Goal: Task Accomplishment & Management: Manage account settings

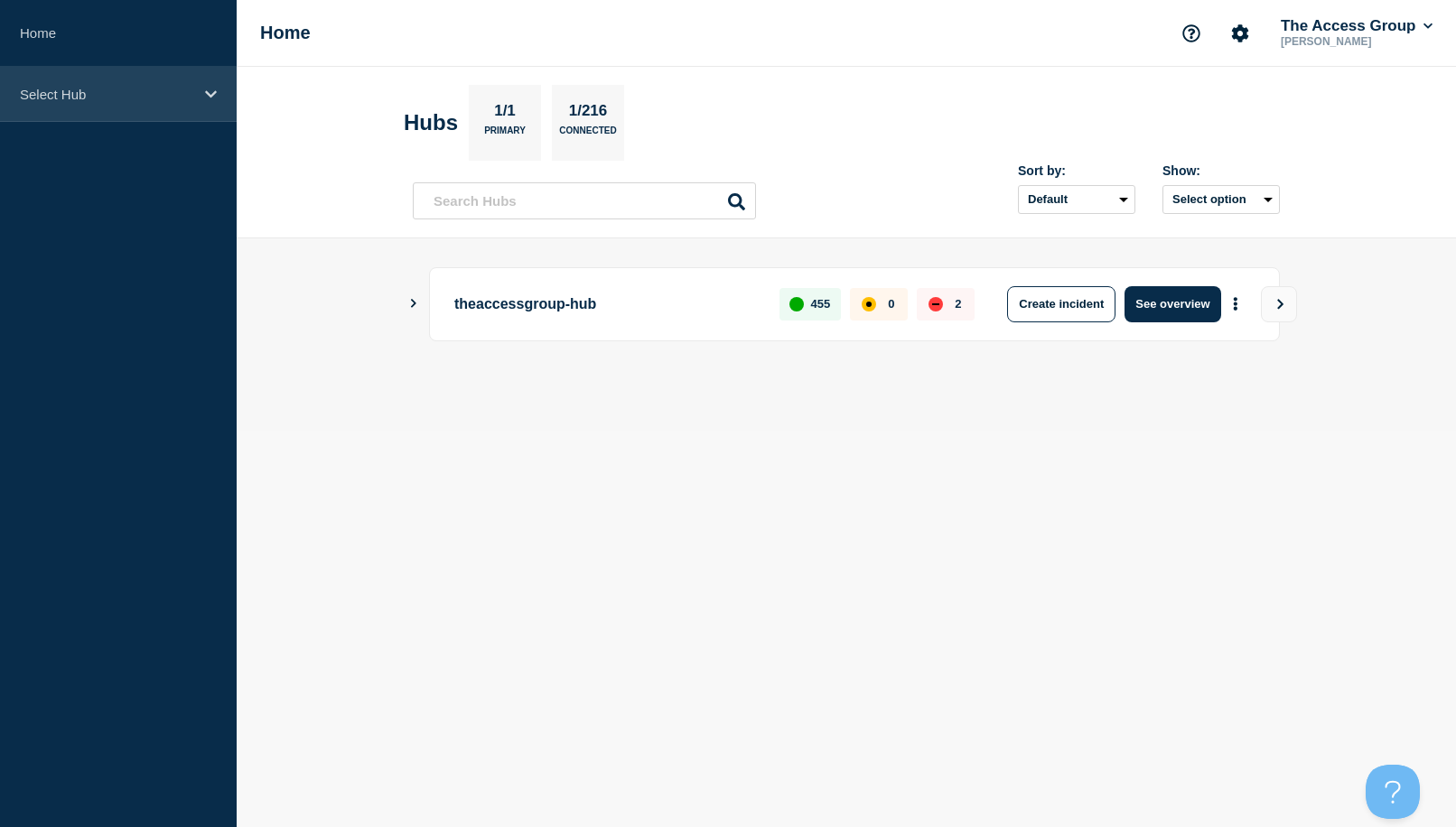
drag, startPoint x: 195, startPoint y: 98, endPoint x: 186, endPoint y: 111, distance: 15.8
click at [195, 98] on div "Select Hub" at bounding box center [118, 94] width 237 height 55
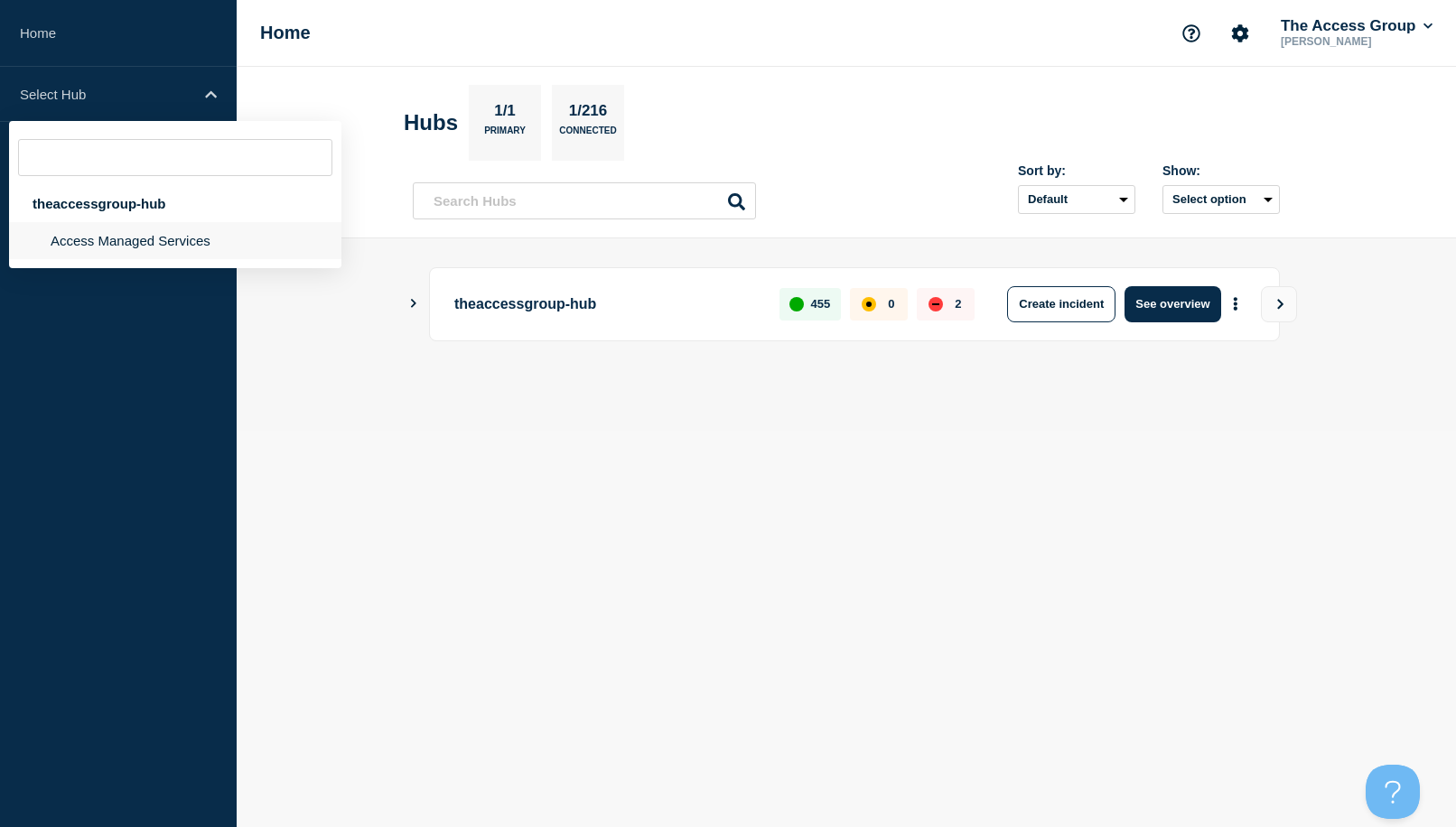
click at [132, 239] on li "Access Managed Services" at bounding box center [175, 240] width 333 height 37
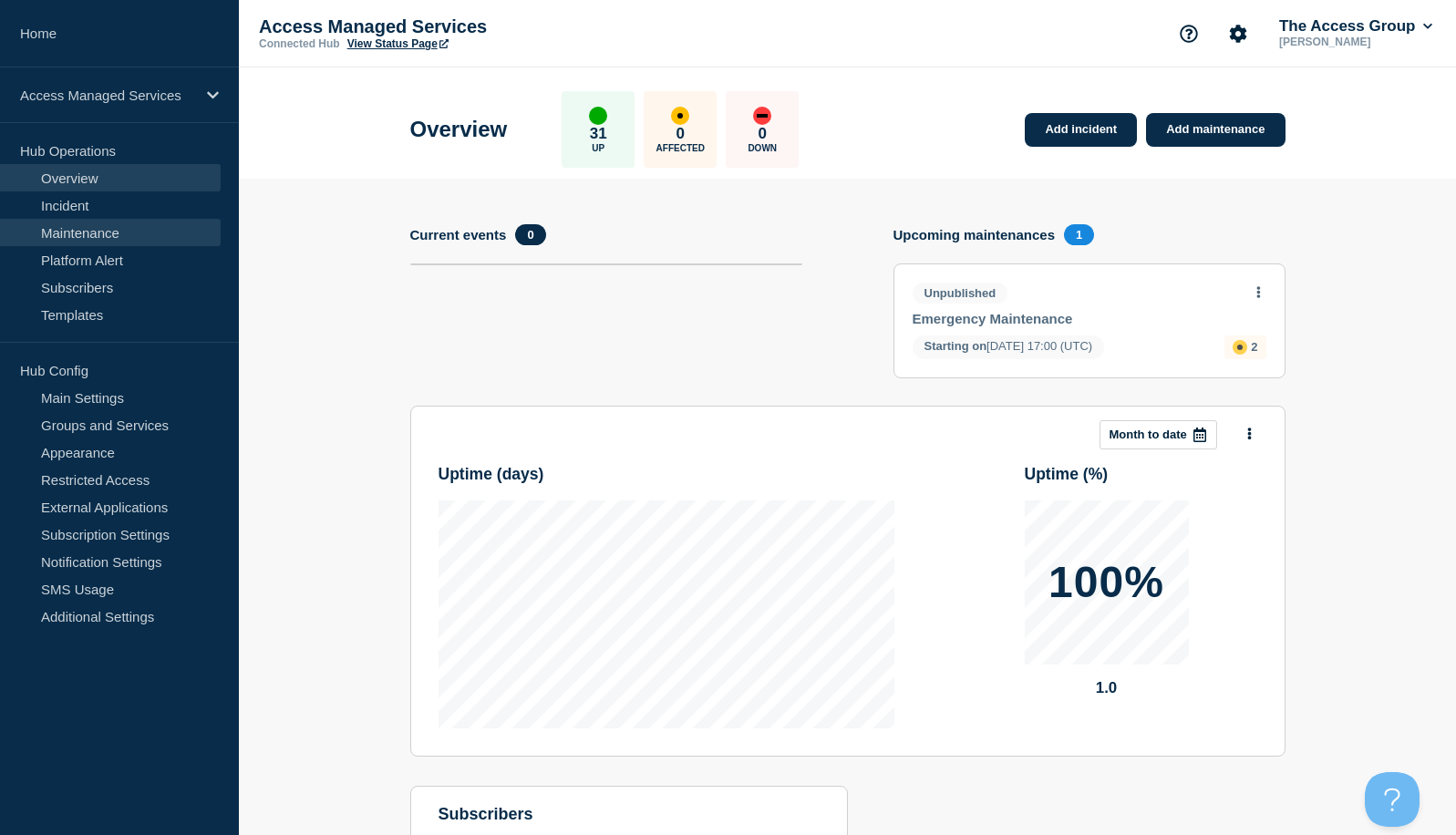
click at [50, 235] on link "Maintenance" at bounding box center [110, 232] width 220 height 27
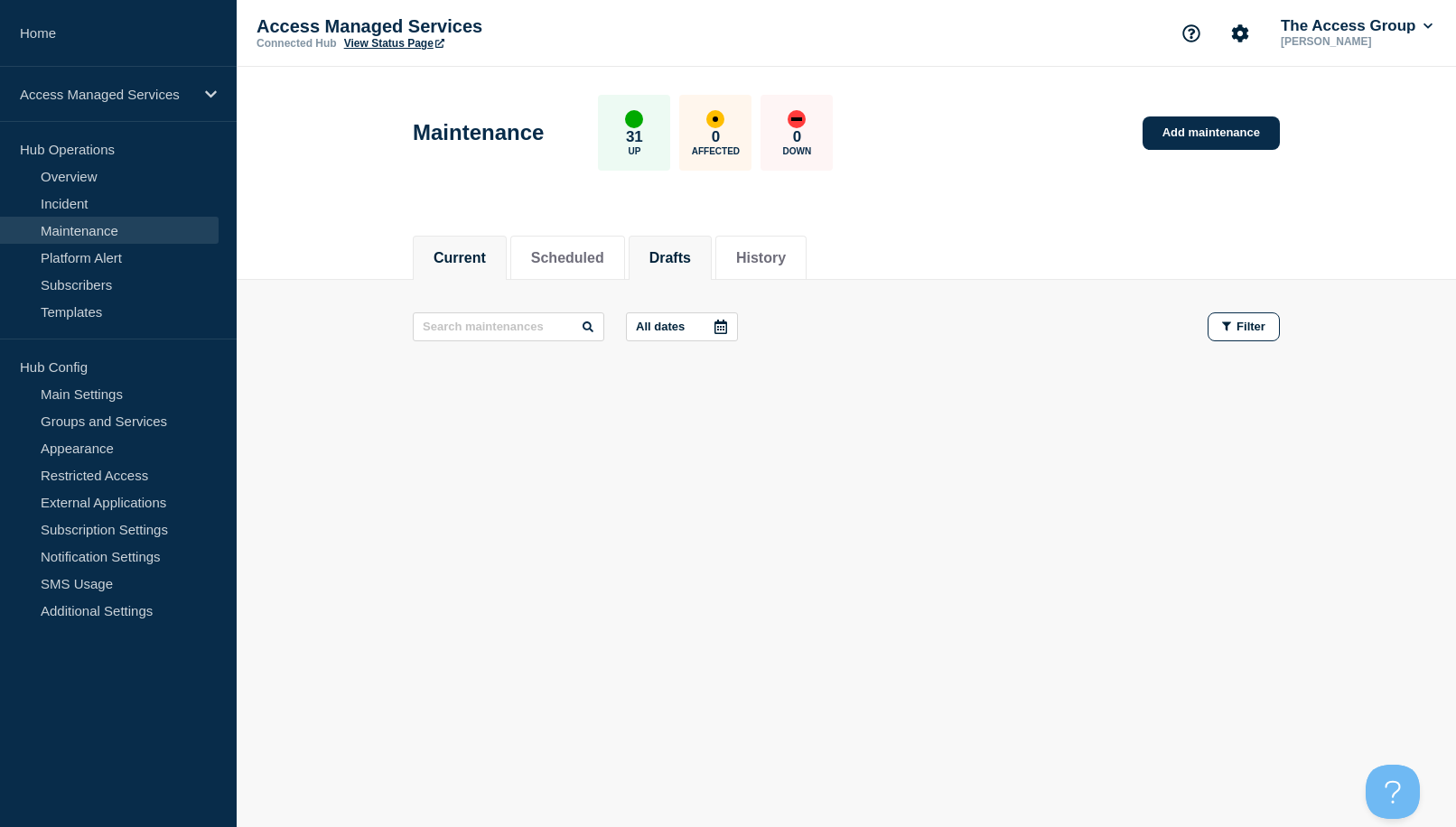
click at [691, 250] on button "Drafts" at bounding box center [669, 258] width 42 height 16
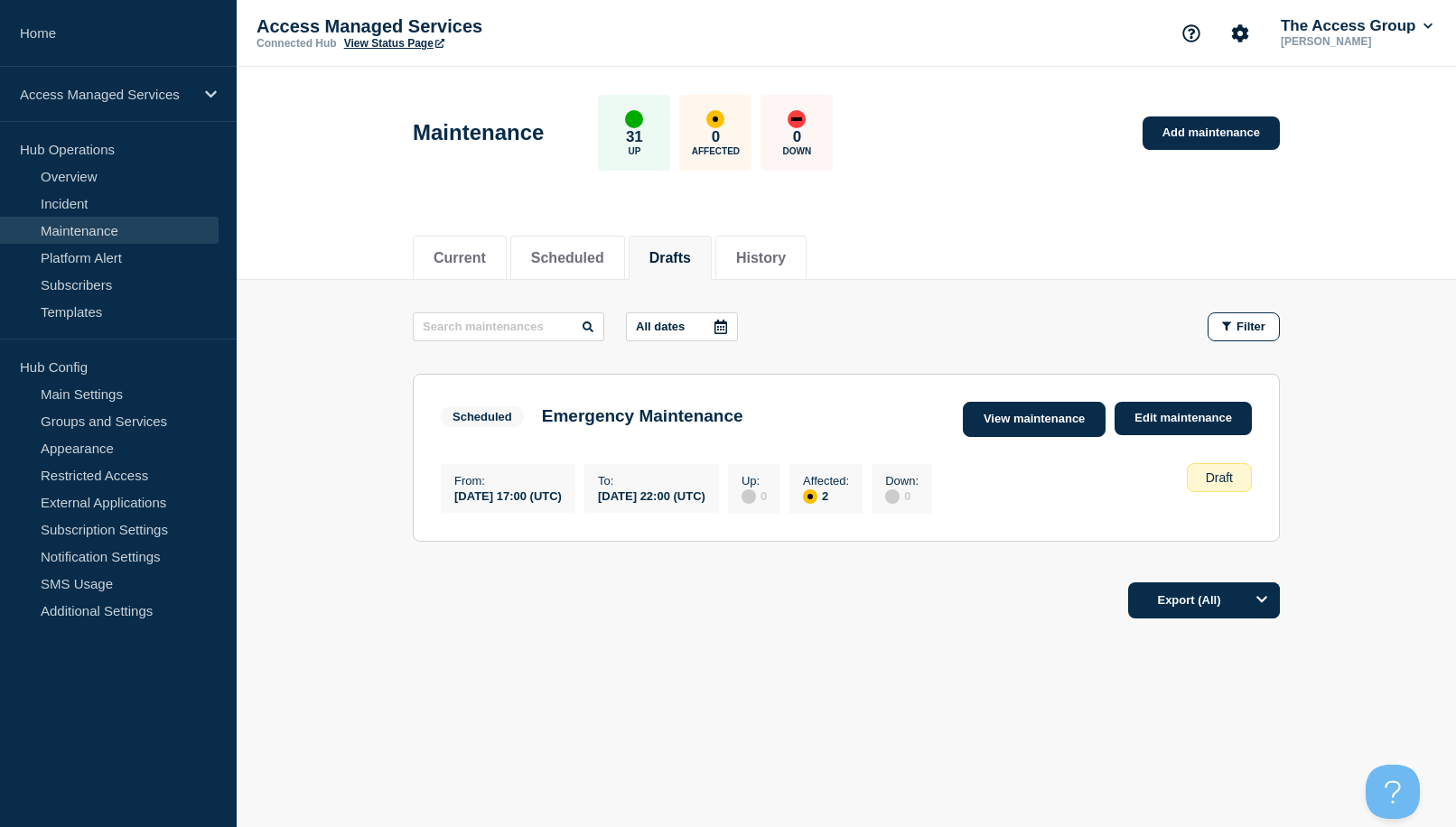
click at [1030, 424] on link "View maintenance" at bounding box center [1033, 419] width 143 height 35
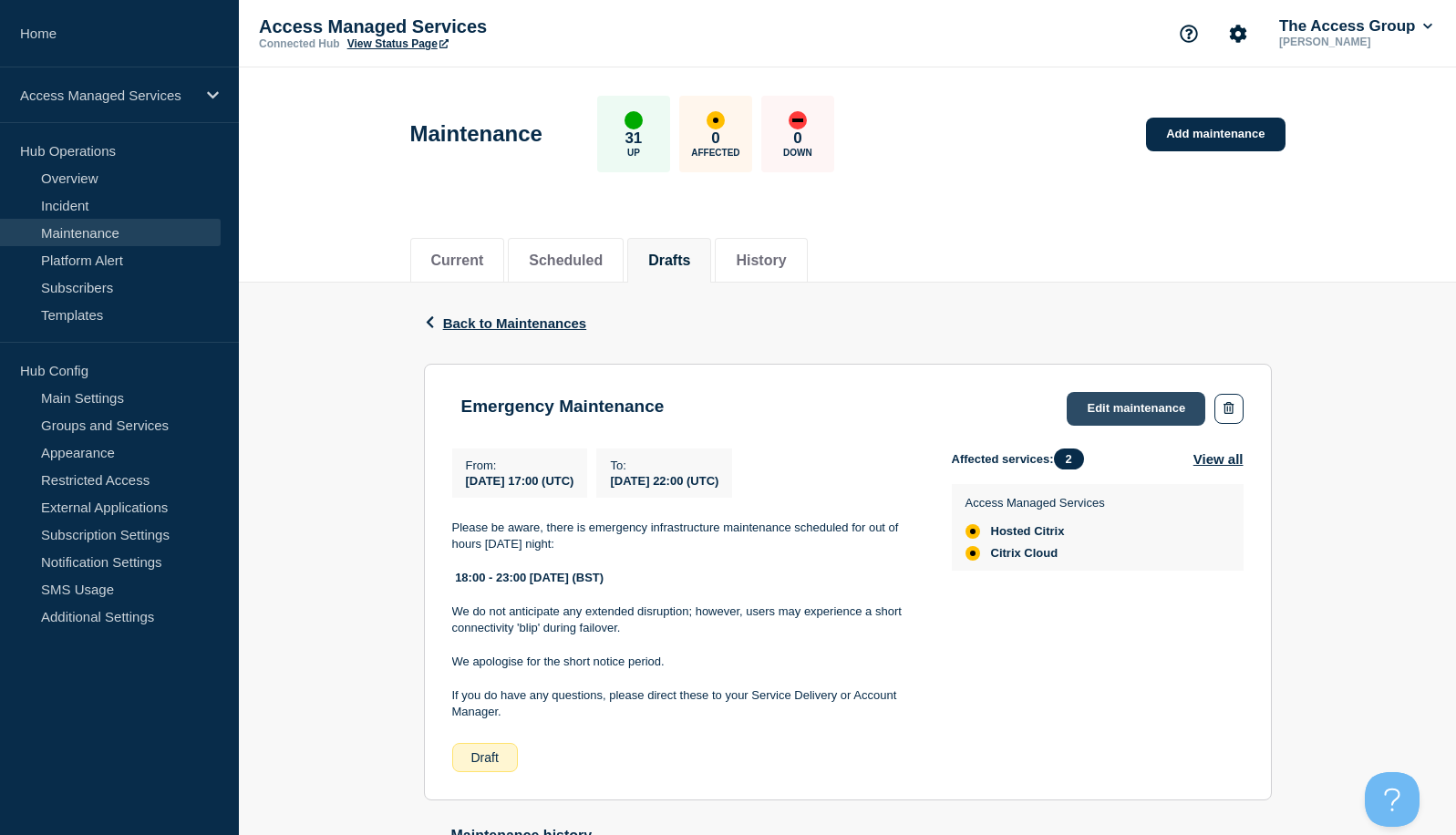
click at [1090, 414] on link "Edit maintenance" at bounding box center [1135, 408] width 138 height 33
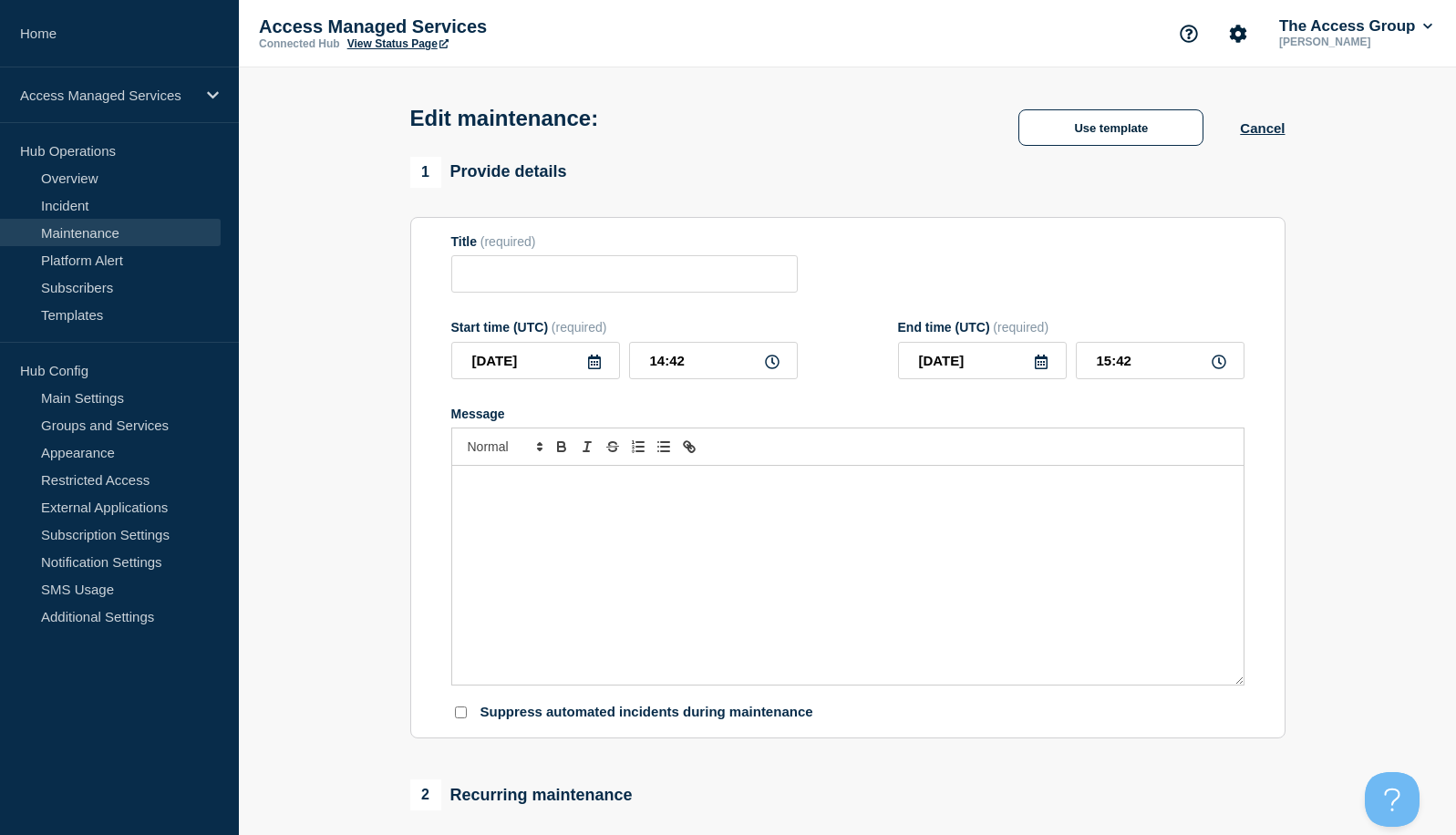
type input "Emergency Maintenance"
type input "[DATE]"
type input "17:00"
type input "[DATE]"
type input "22:00"
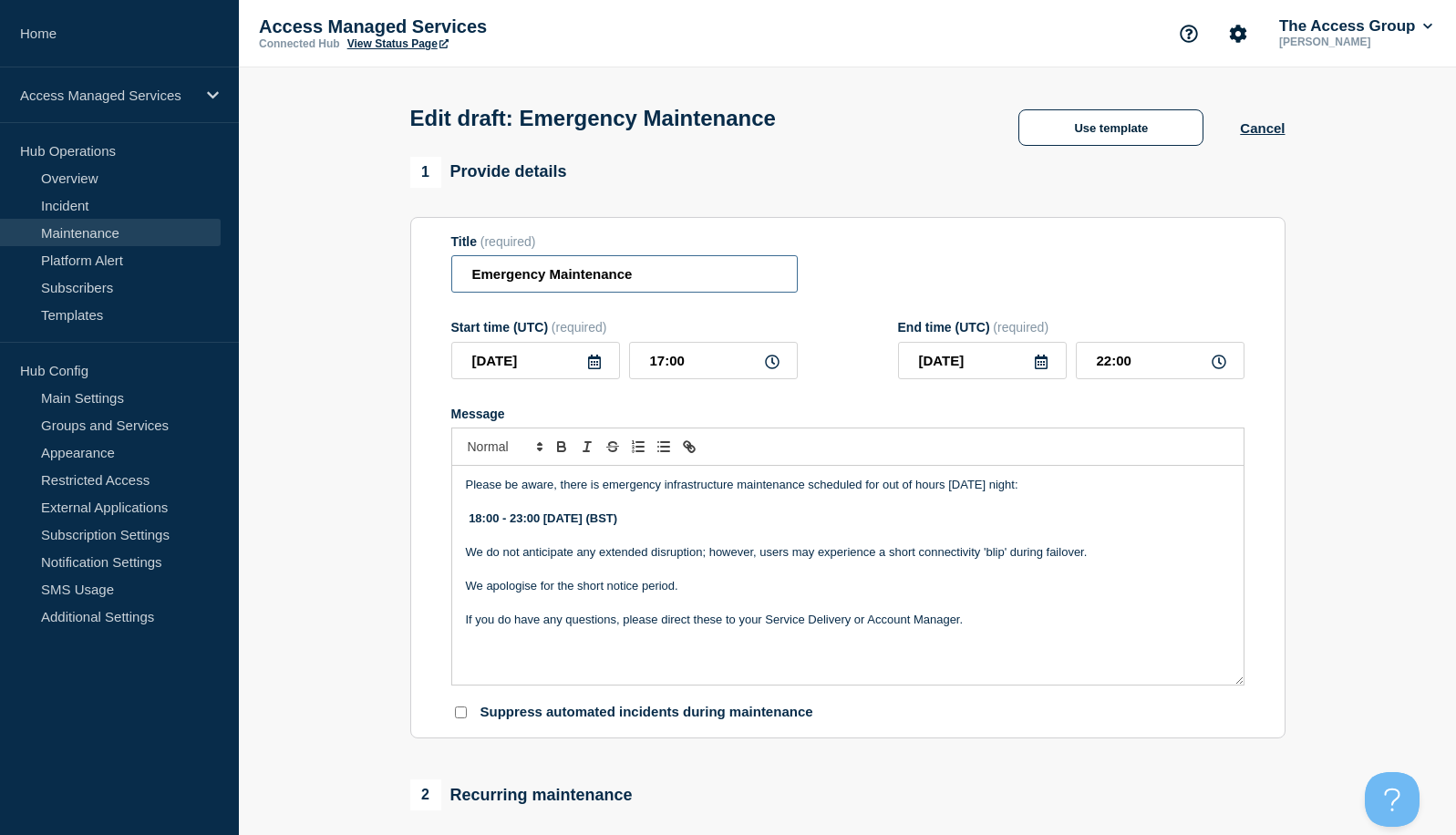
click at [645, 279] on input "Emergency Maintenance" at bounding box center [625, 274] width 347 height 37
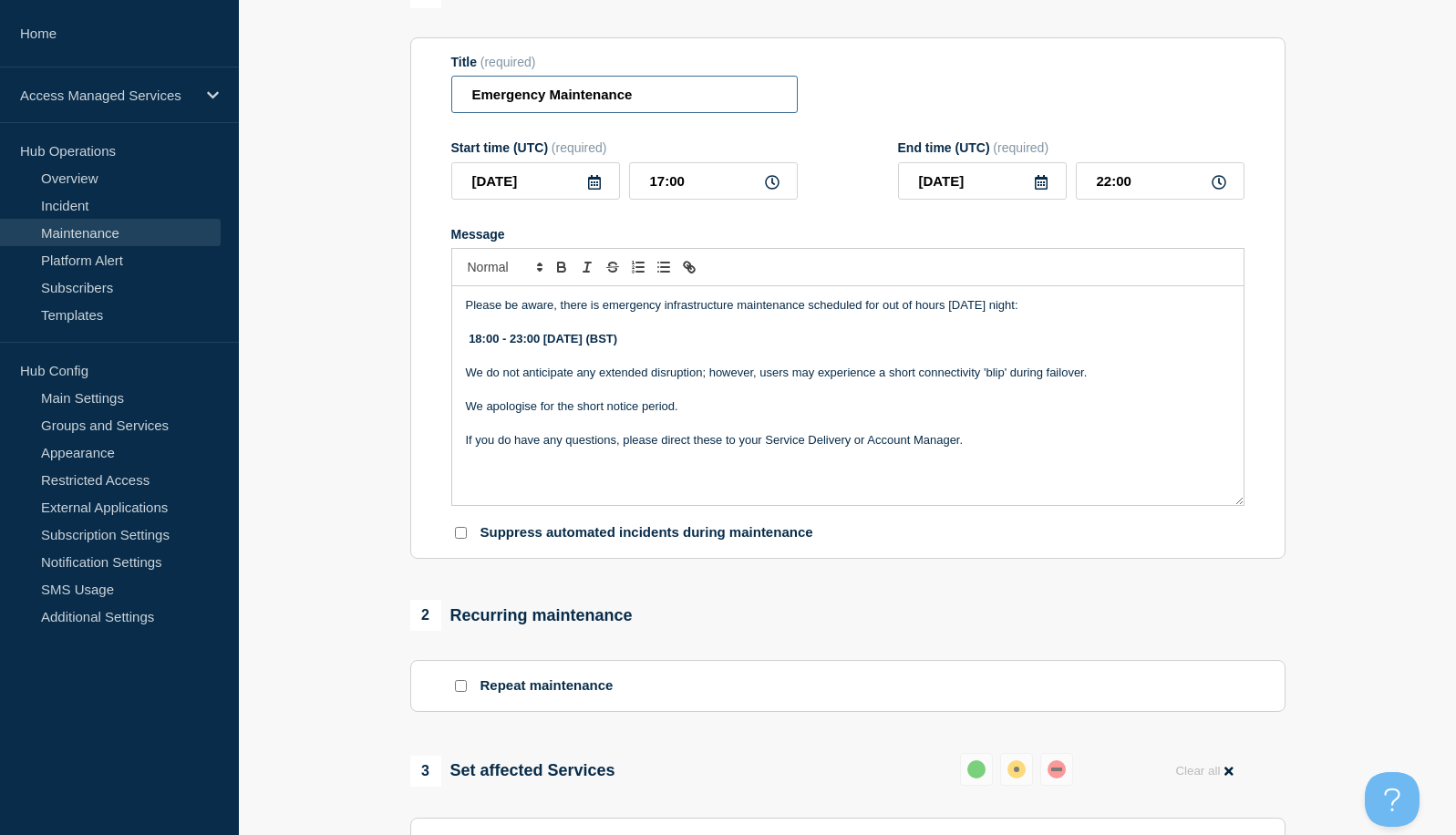
scroll to position [182, 0]
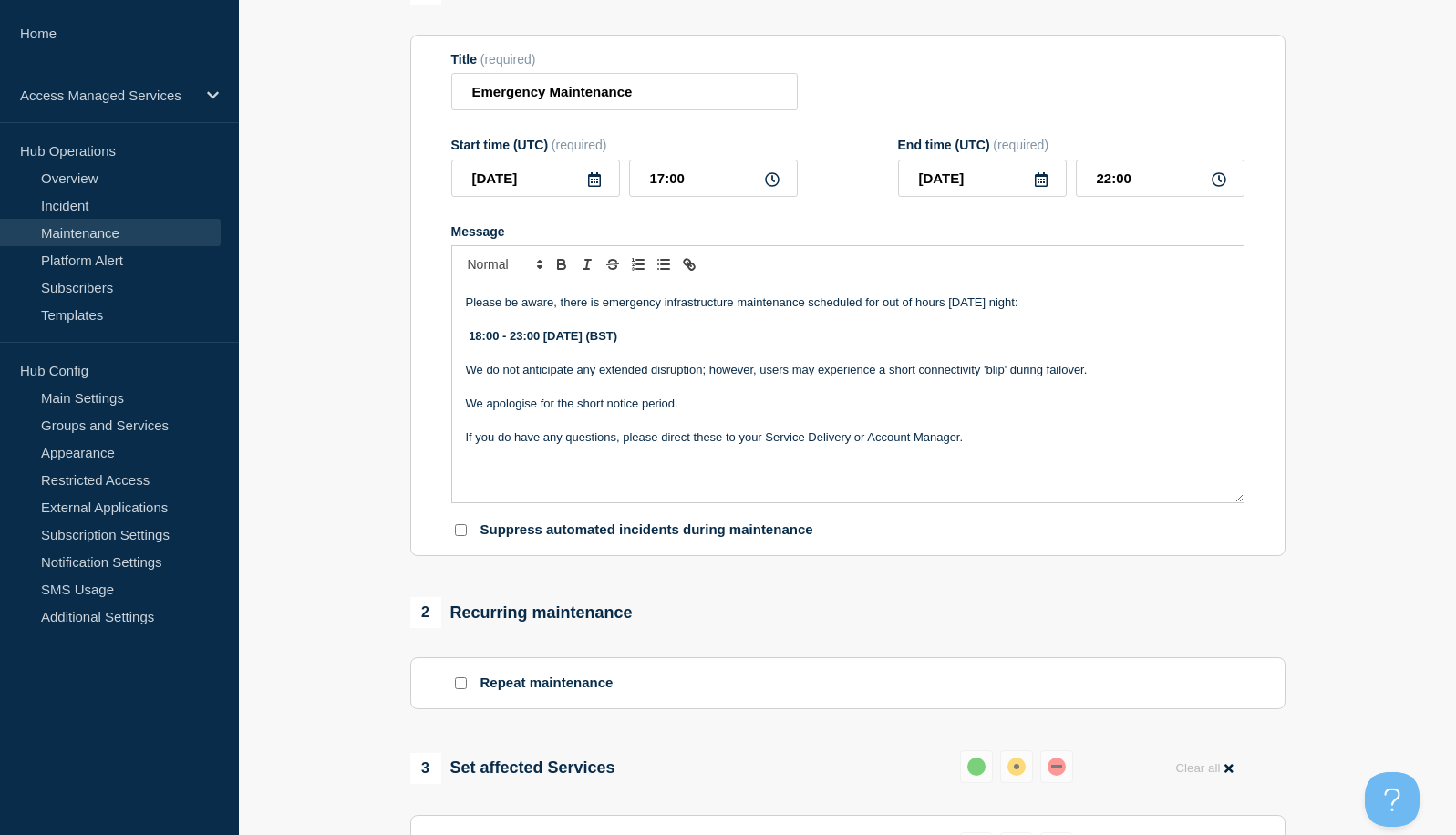
drag, startPoint x: 505, startPoint y: 409, endPoint x: 1330, endPoint y: 335, distance: 828.3
click at [1330, 335] on section "1 Provide details Title (required) Emergency Maintenance Start time (UTC) (requ…" at bounding box center [847, 683] width 1217 height 1418
click at [1016, 306] on p "Please be aware, there is emergency infrastructure maintenance scheduled for ou…" at bounding box center [848, 302] width 764 height 17
click at [1014, 309] on p "Please be aware, there is emergency infrastructure maintenance scheduled for ou…" at bounding box center [848, 302] width 764 height 17
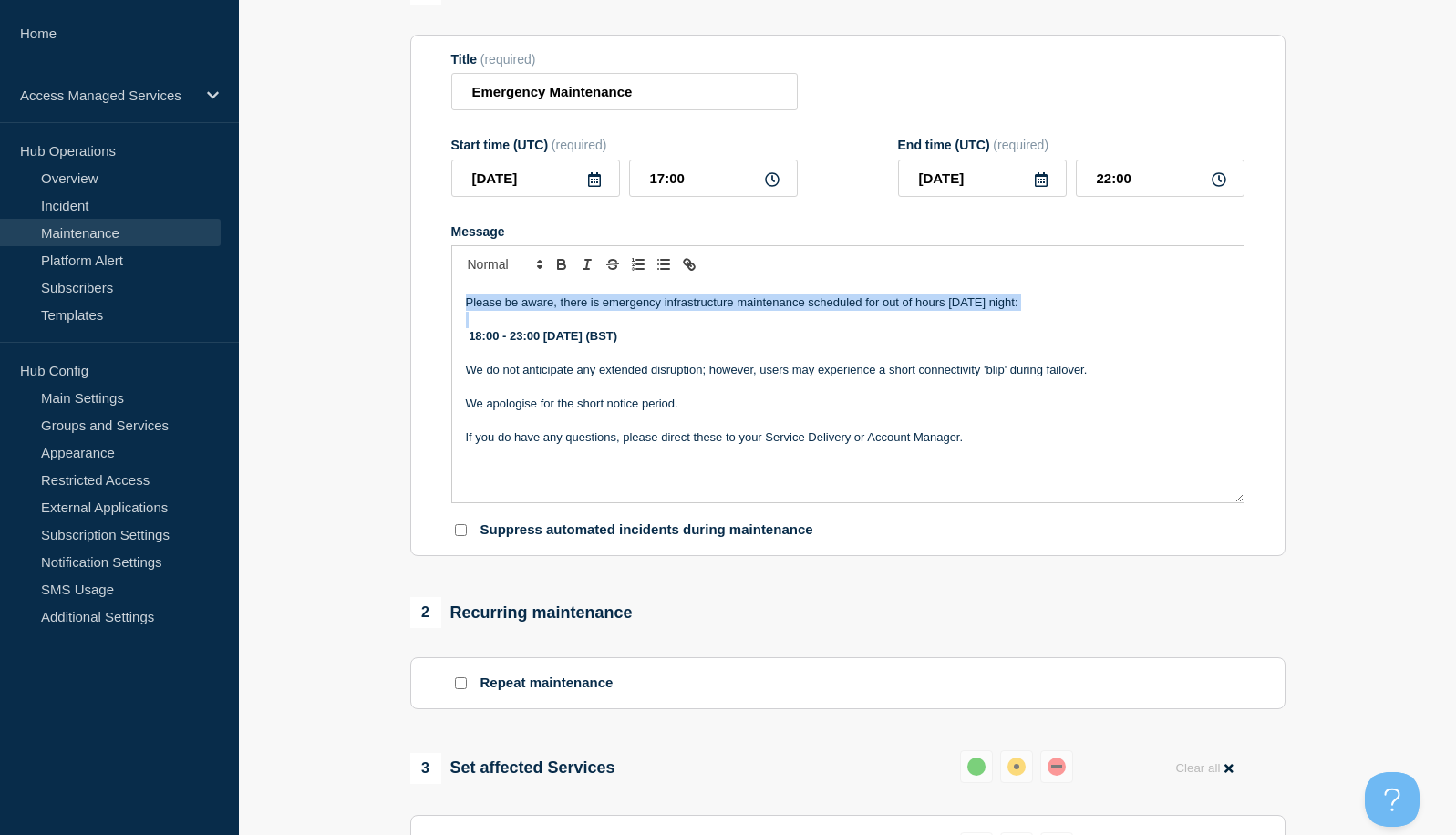
click at [1014, 309] on p "Please be aware, there is emergency infrastructure maintenance scheduled for ou…" at bounding box center [848, 302] width 764 height 17
click at [1010, 308] on p "Please be aware, there is emergency infrastructure maintenance scheduled for ou…" at bounding box center [848, 302] width 764 height 17
click at [1009, 308] on p "Please be aware, there is emergency infrastructure maintenance scheduled for ou…" at bounding box center [848, 302] width 764 height 17
click at [996, 351] on p "Message" at bounding box center [848, 353] width 764 height 17
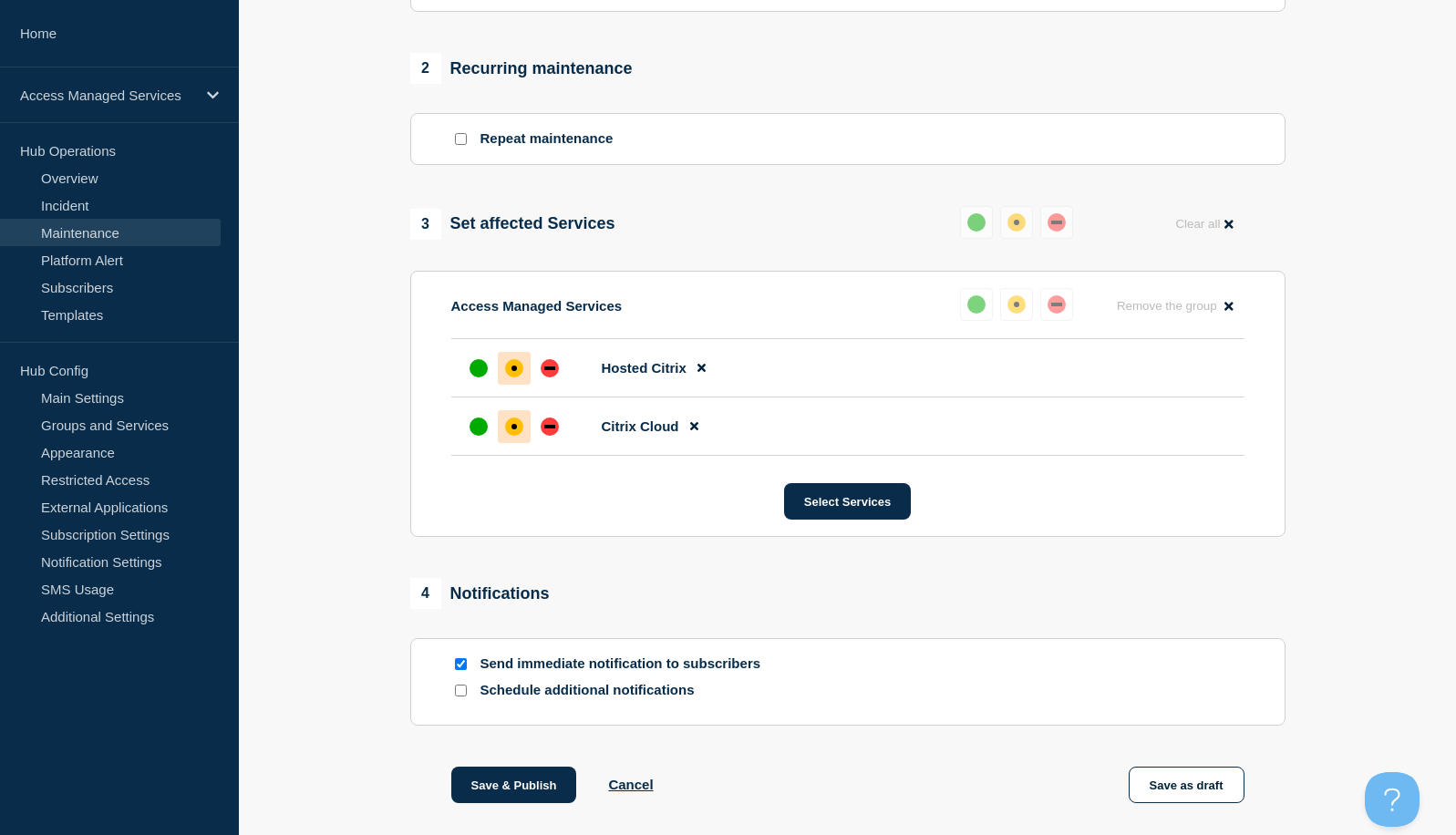
scroll to position [817, 0]
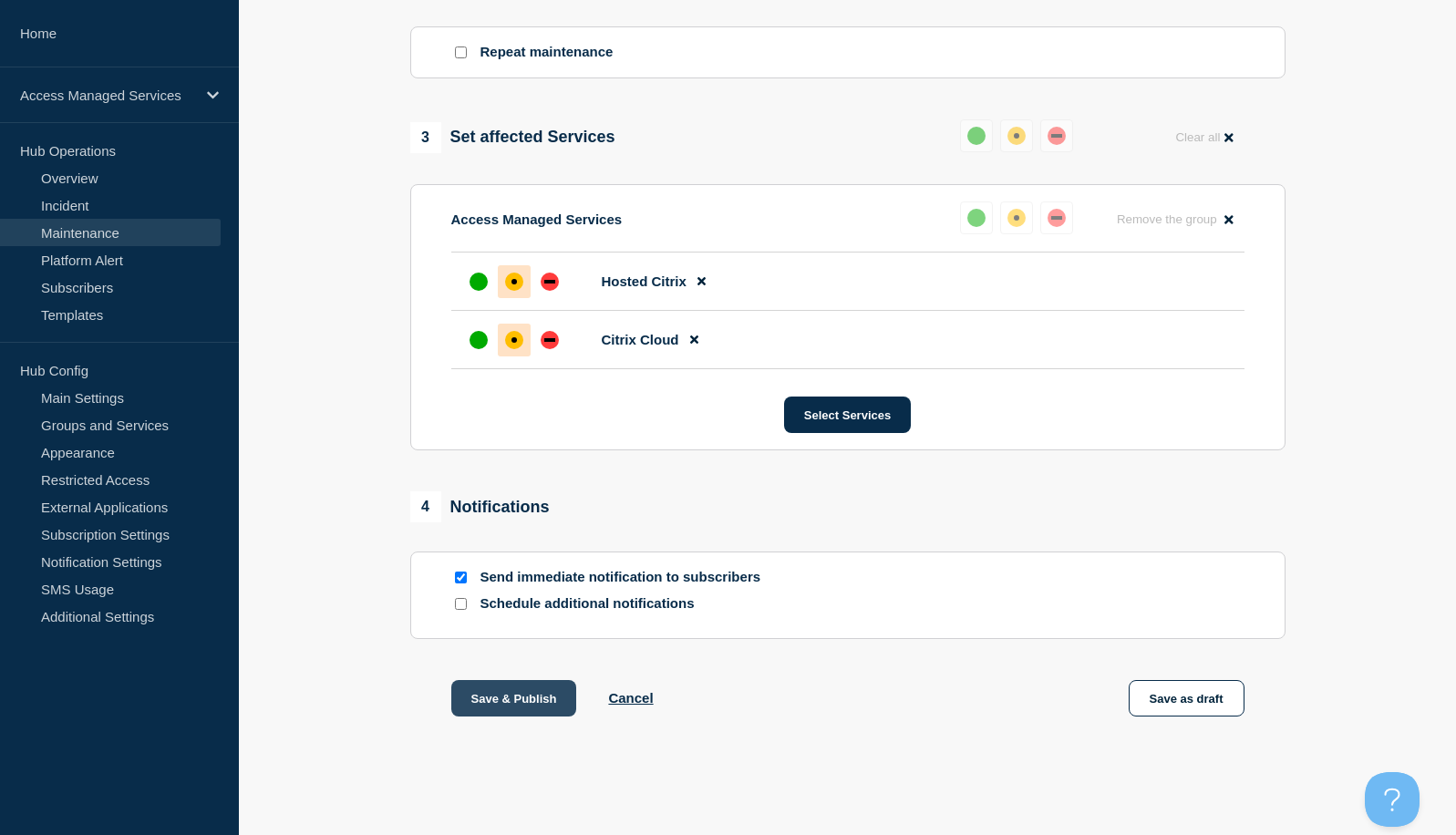
click at [481, 693] on button "Save & Publish" at bounding box center [514, 697] width 125 height 36
